Goal: Task Accomplishment & Management: Manage account settings

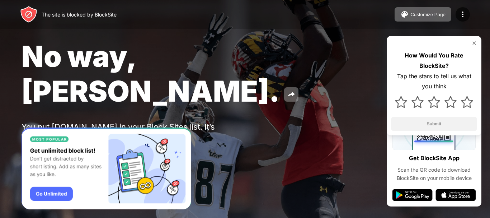
click at [473, 45] on img at bounding box center [474, 43] width 6 height 6
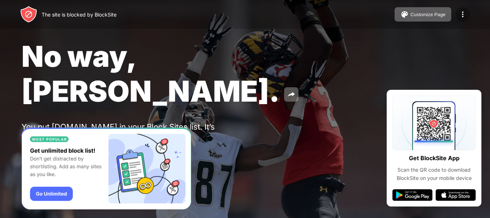
click at [463, 15] on img at bounding box center [463, 14] width 9 height 9
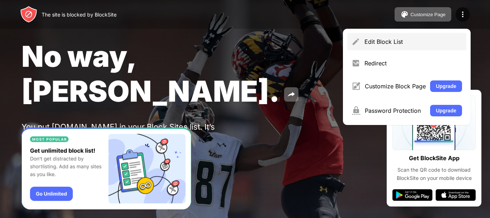
click at [385, 40] on div "Edit Block List" at bounding box center [414, 41] width 98 height 7
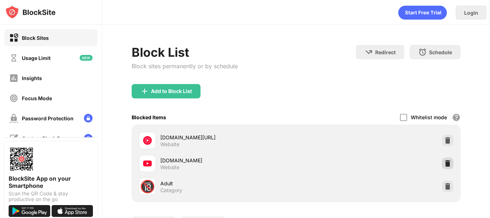
click at [444, 164] on img at bounding box center [447, 163] width 7 height 7
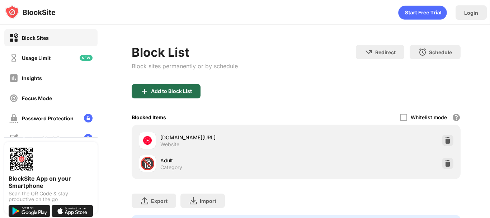
click at [150, 90] on div "Add to Block List" at bounding box center [166, 91] width 69 height 14
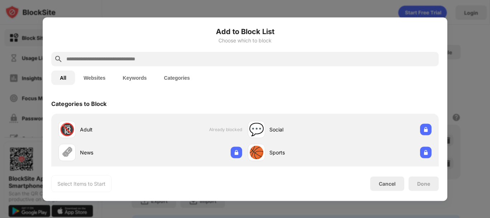
click at [159, 60] on input "text" at bounding box center [251, 59] width 370 height 9
type input "*"
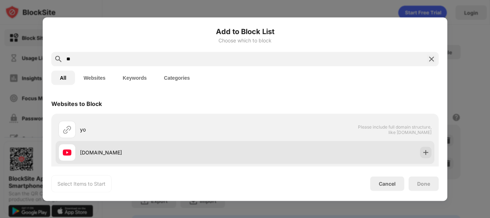
type input "**"
click at [417, 158] on div "[DOMAIN_NAME]" at bounding box center [245, 152] width 379 height 23
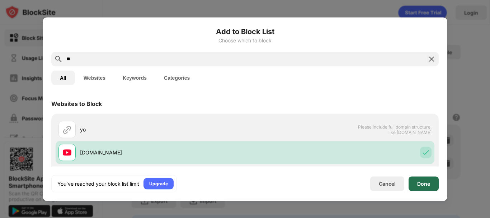
click at [424, 179] on div "Done" at bounding box center [424, 183] width 30 height 14
